Goal: Information Seeking & Learning: Learn about a topic

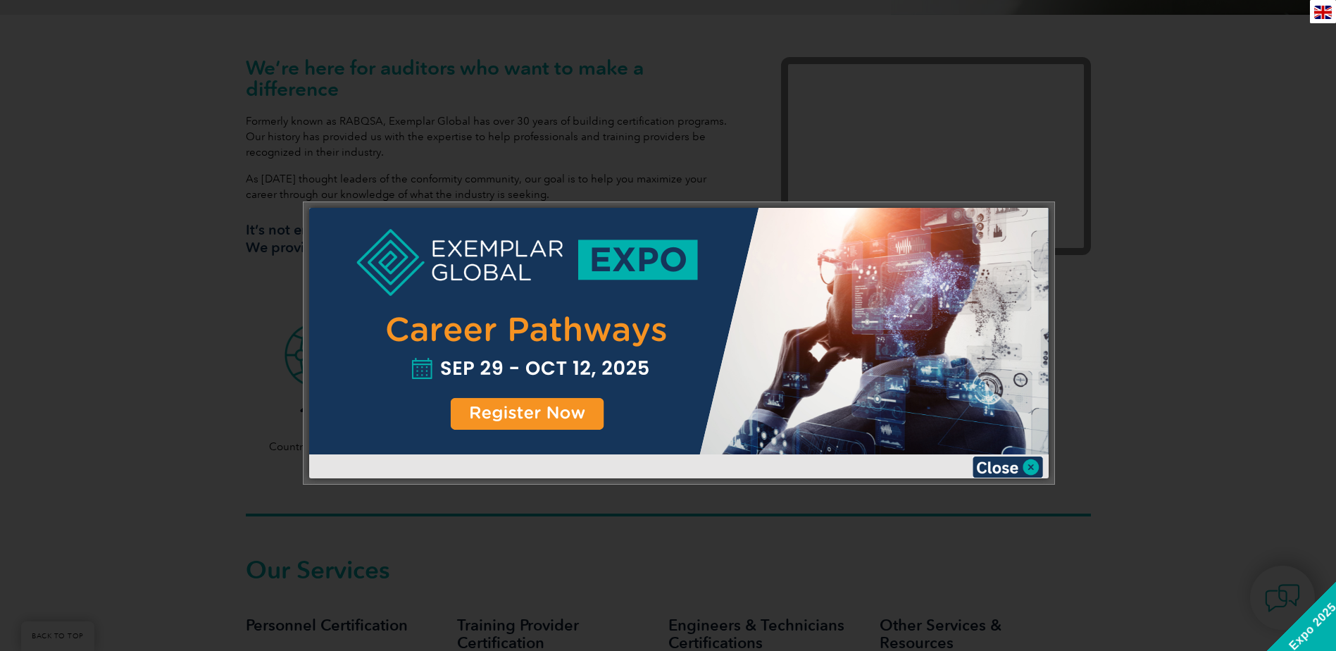
scroll to position [493, 0]
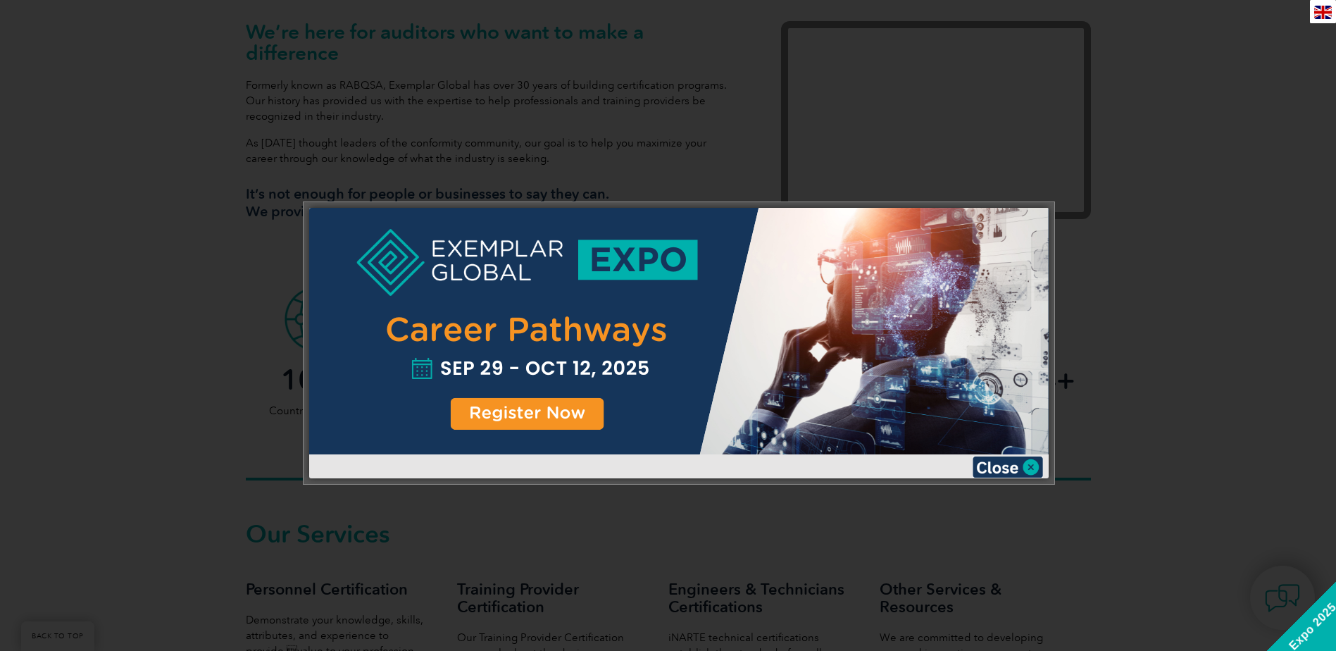
click at [1034, 458] on img at bounding box center [1007, 466] width 70 height 21
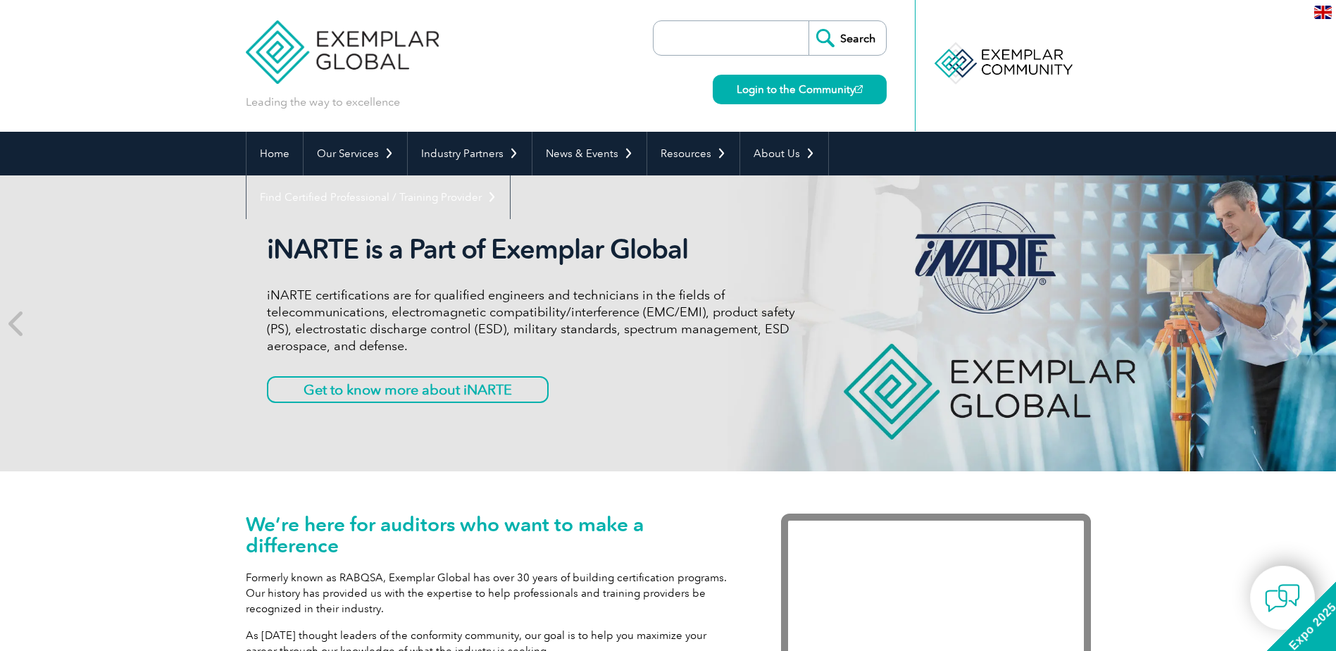
scroll to position [0, 0]
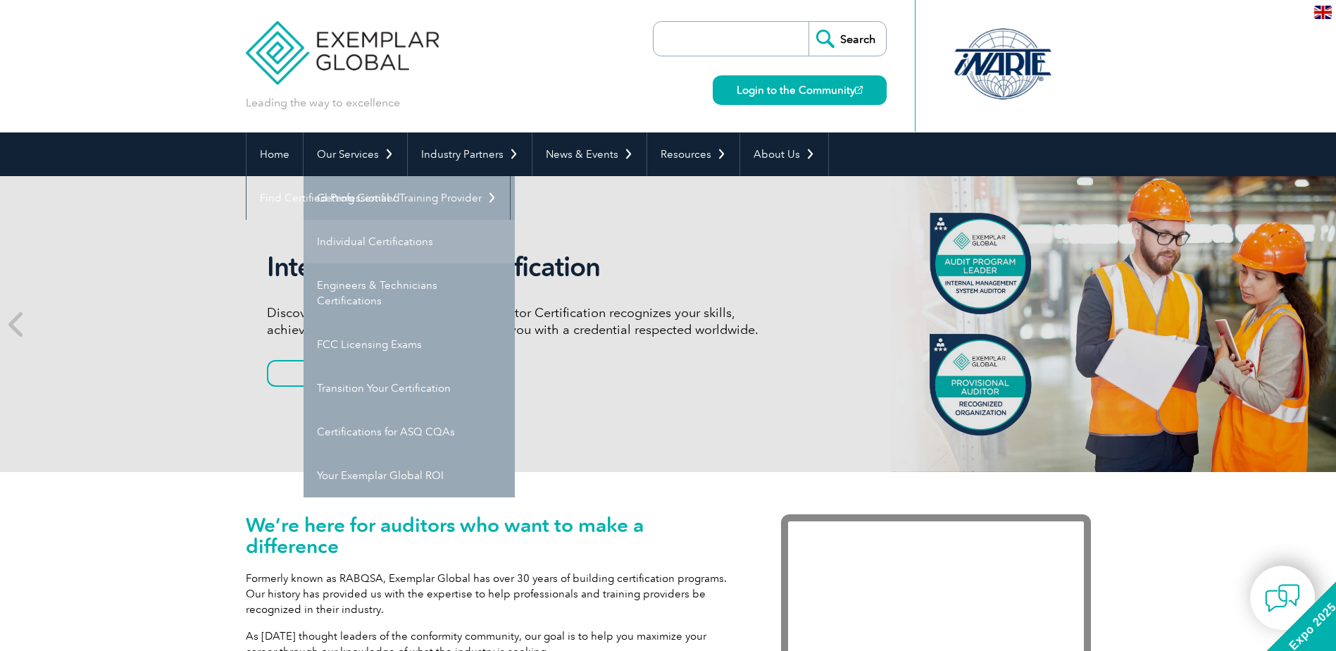
click at [379, 239] on link "Individual Certifications" at bounding box center [408, 242] width 211 height 44
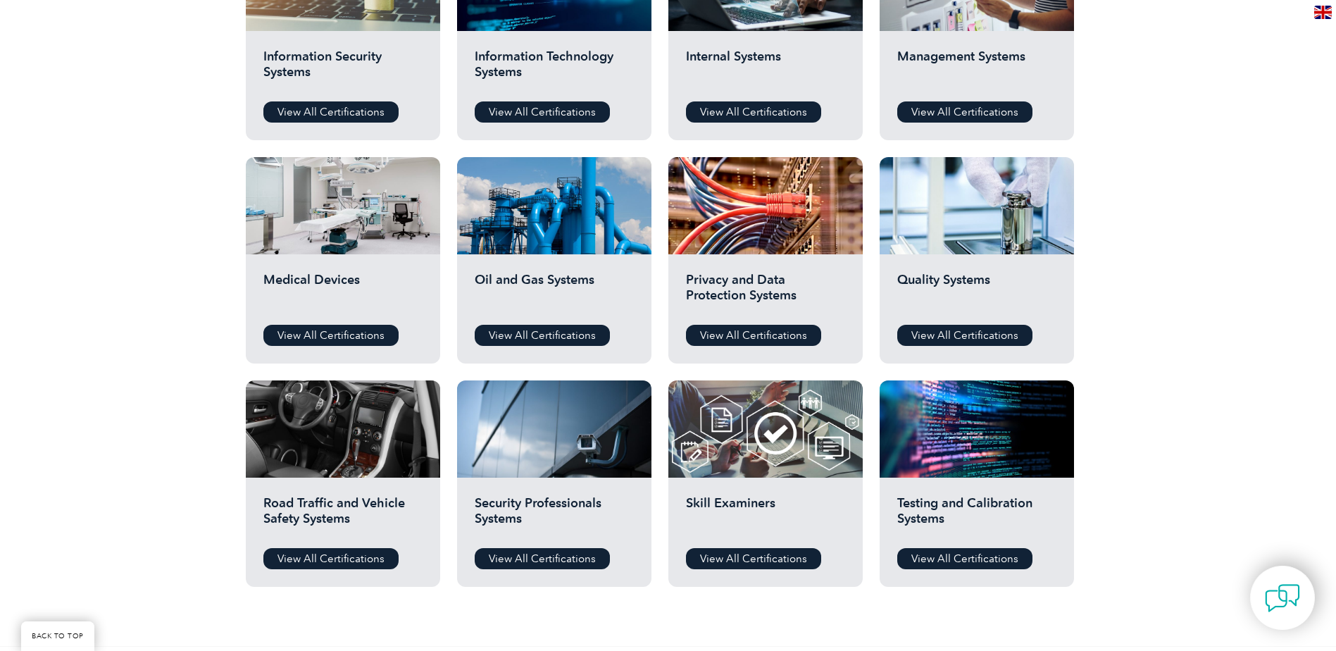
scroll to position [845, 0]
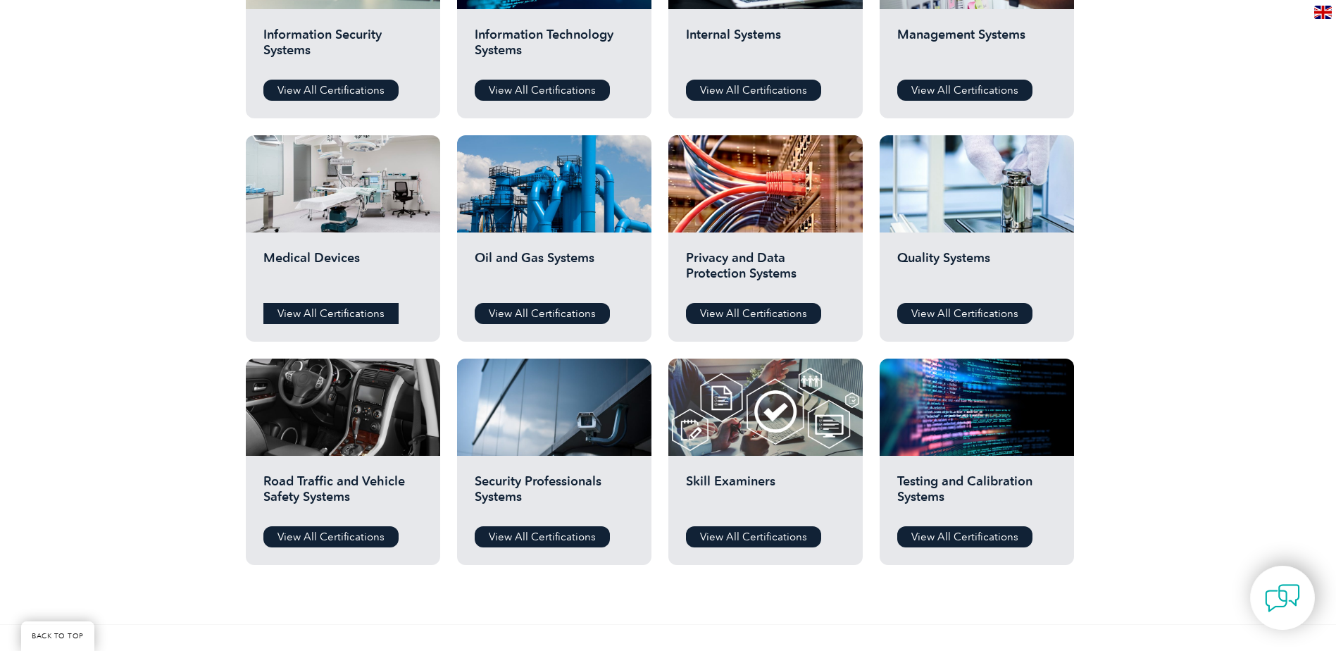
click at [337, 320] on link "View All Certifications" at bounding box center [330, 313] width 135 height 21
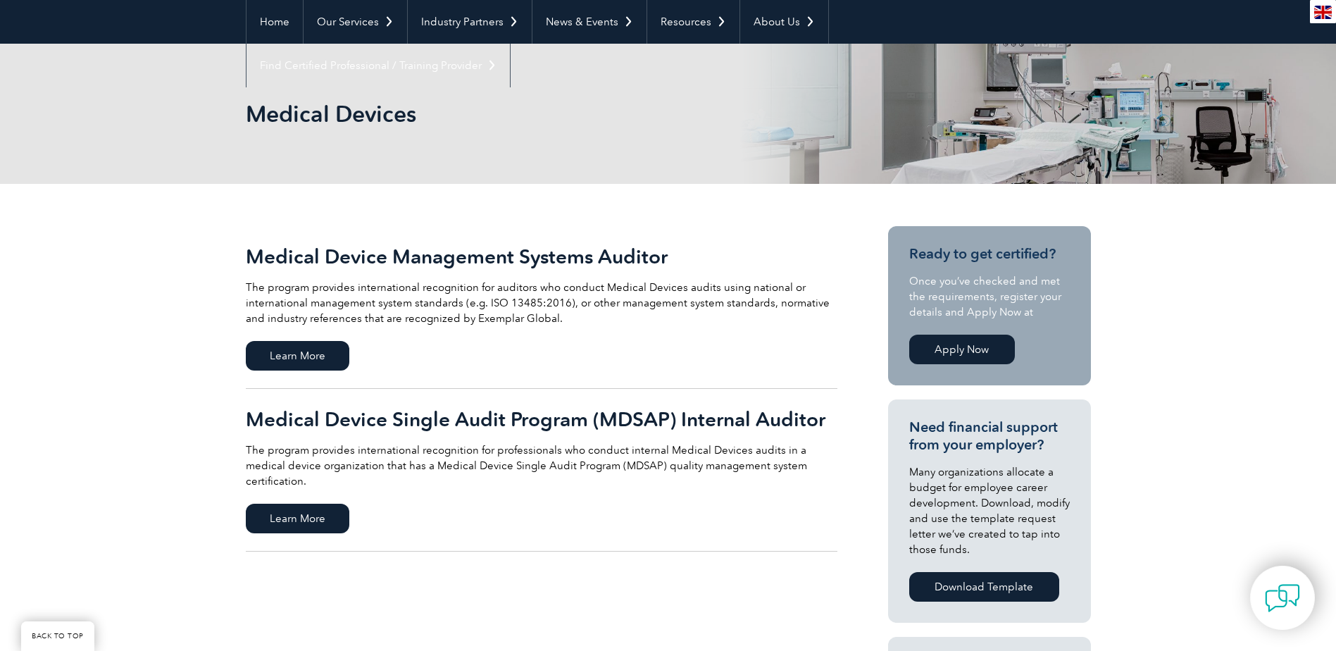
scroll to position [141, 0]
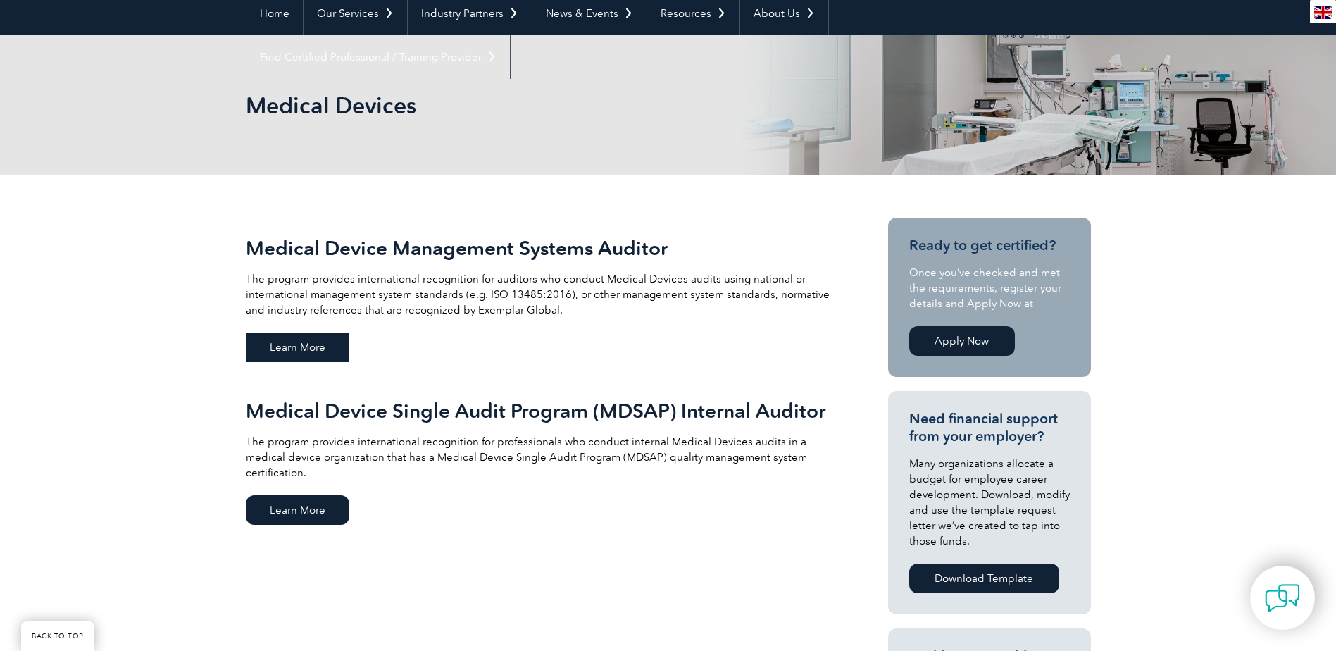
click at [333, 344] on span "Learn More" at bounding box center [298, 347] width 104 height 30
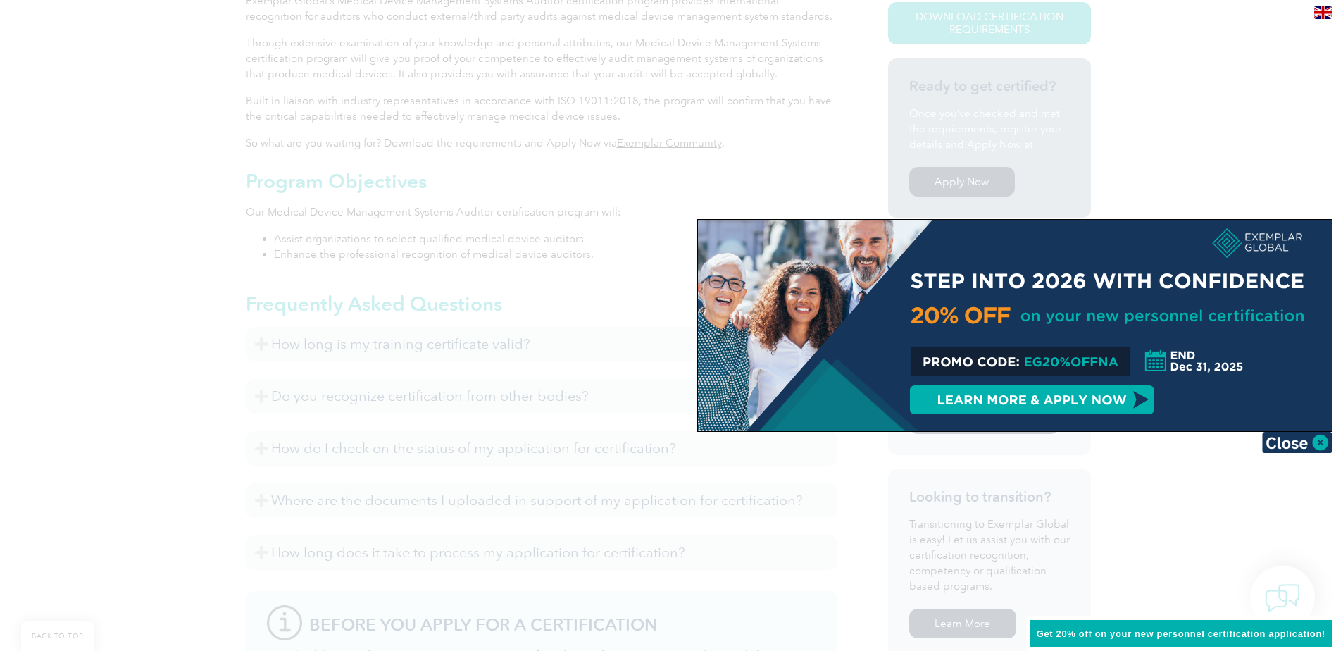
scroll to position [422, 0]
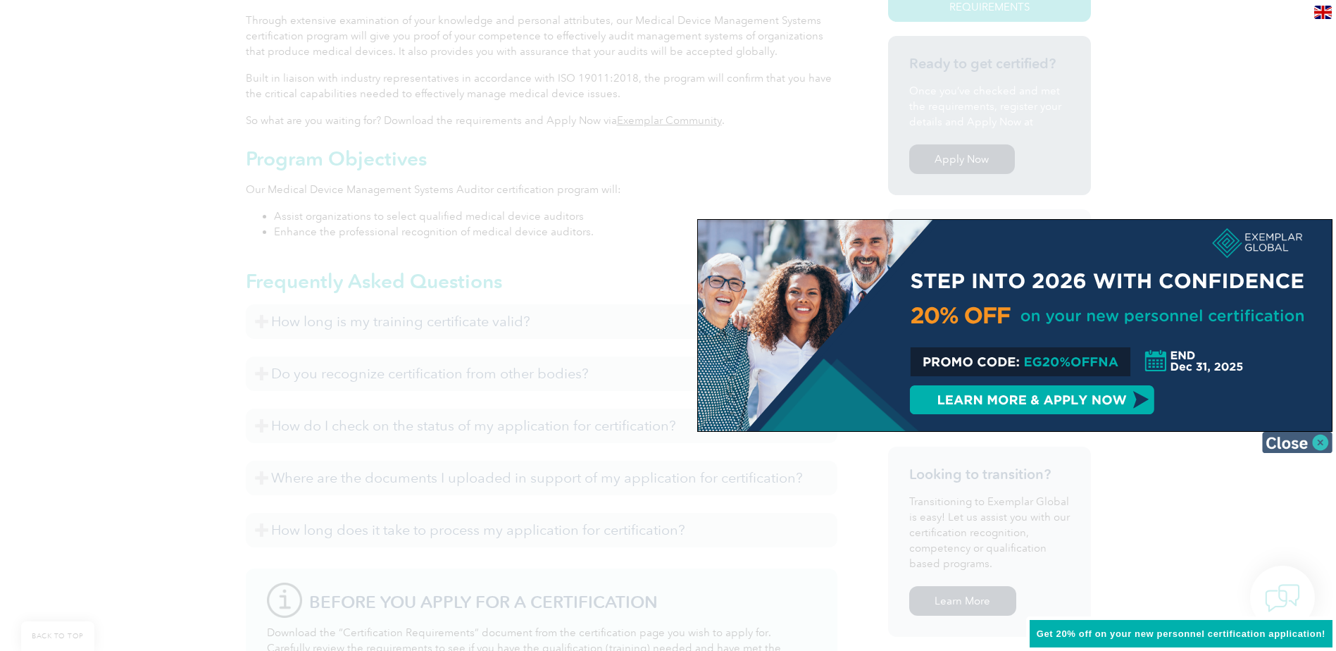
click at [1300, 447] on img at bounding box center [1297, 442] width 70 height 21
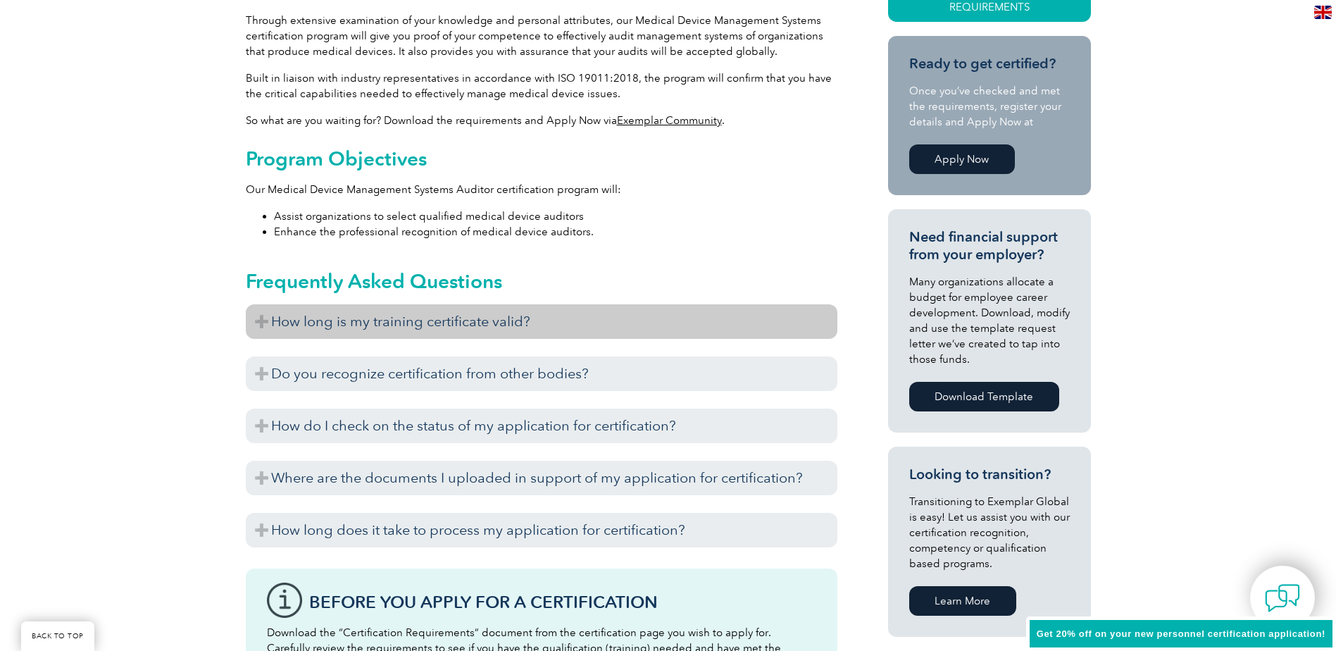
click at [264, 325] on h3 "How long is my training certificate valid?" at bounding box center [541, 321] width 591 height 35
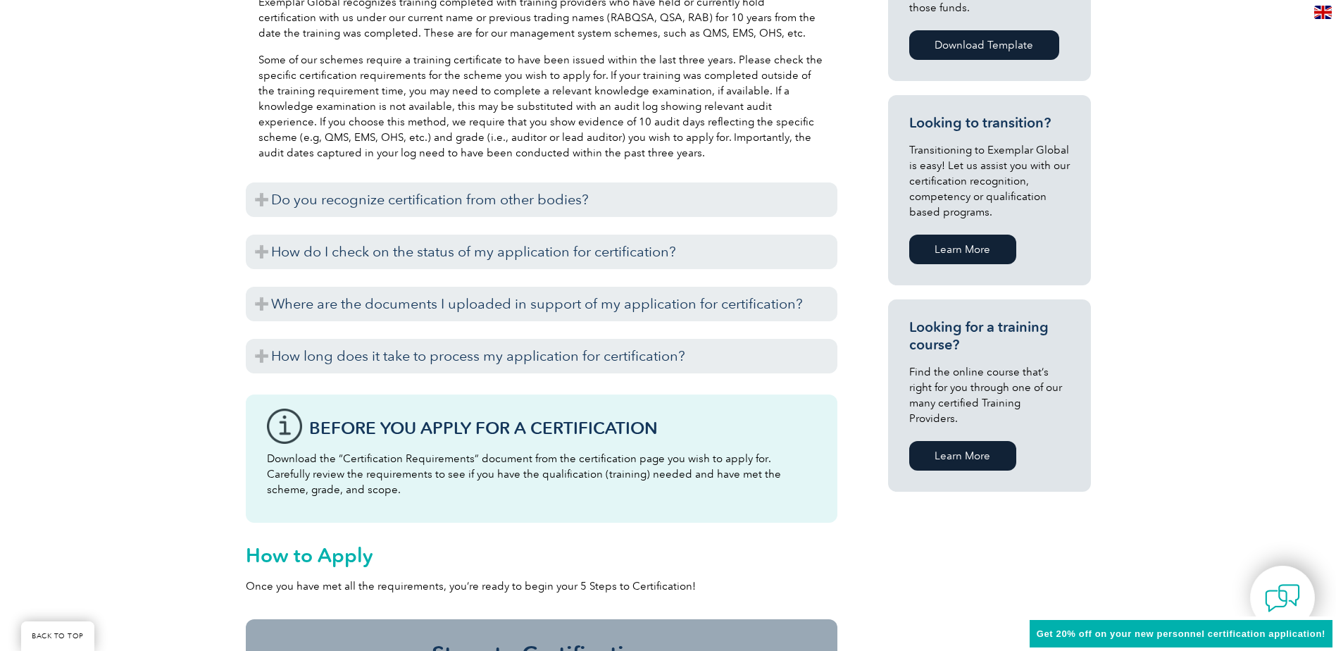
scroll to position [775, 0]
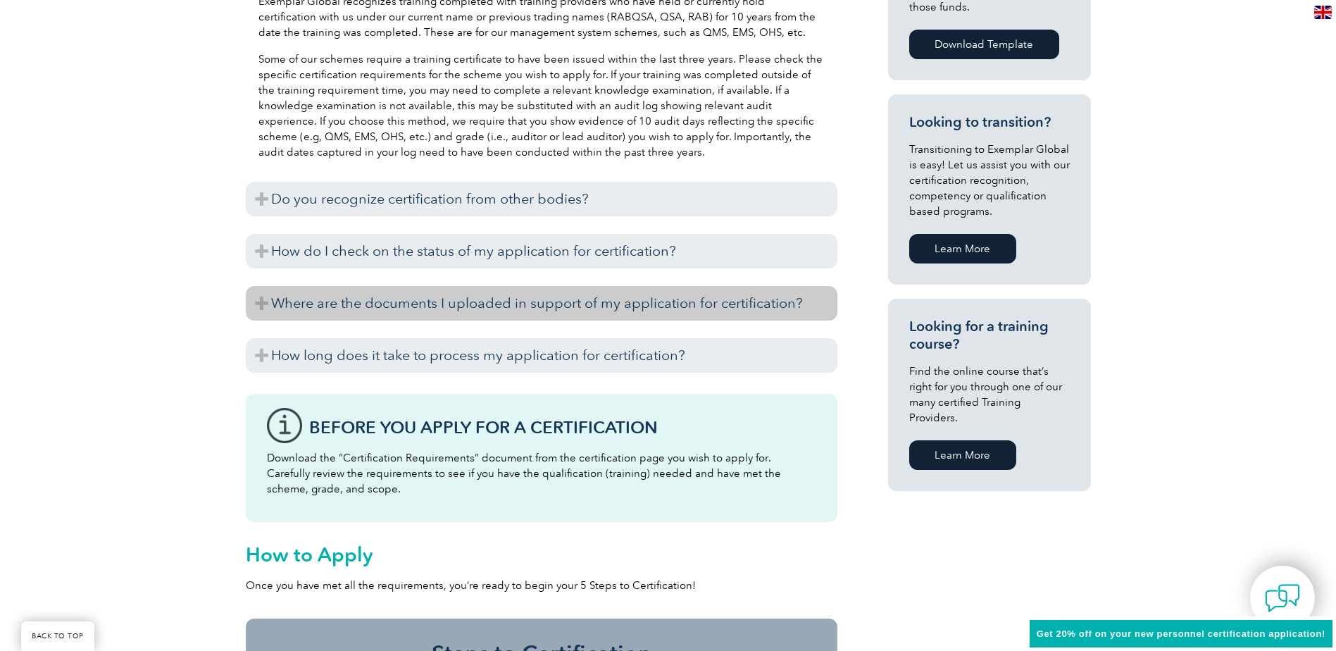
click at [261, 304] on h3 "Where are the documents I uploaded in support of my application for certificati…" at bounding box center [541, 303] width 591 height 35
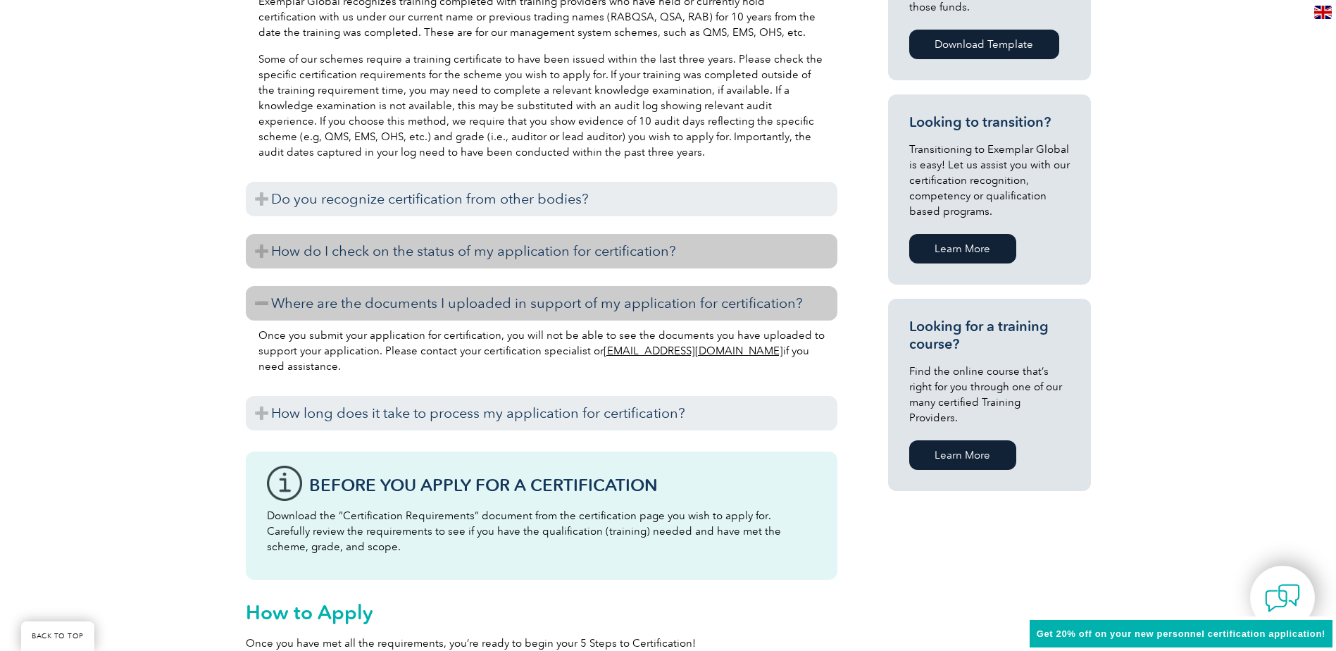
click at [265, 248] on h3 "How do I check on the status of my application for certification?" at bounding box center [541, 251] width 591 height 35
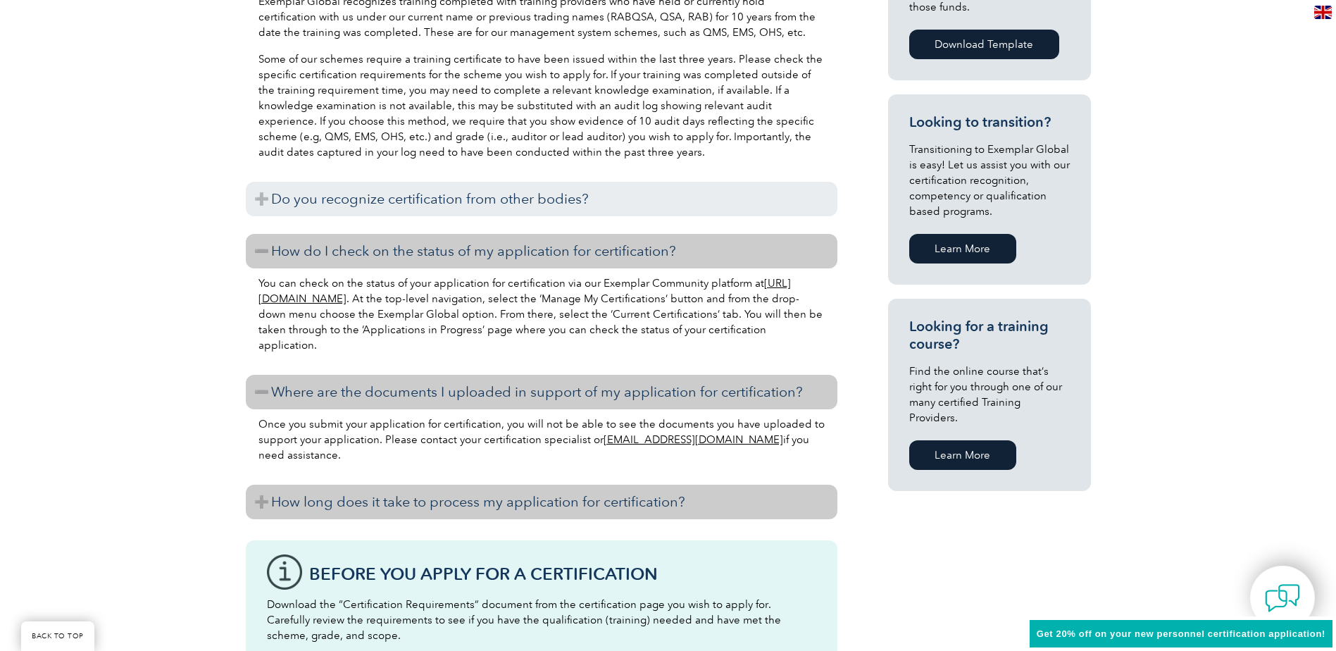
click at [253, 494] on h3 "How long does it take to process my application for certification?" at bounding box center [541, 501] width 591 height 35
